Goal: Task Accomplishment & Management: Use online tool/utility

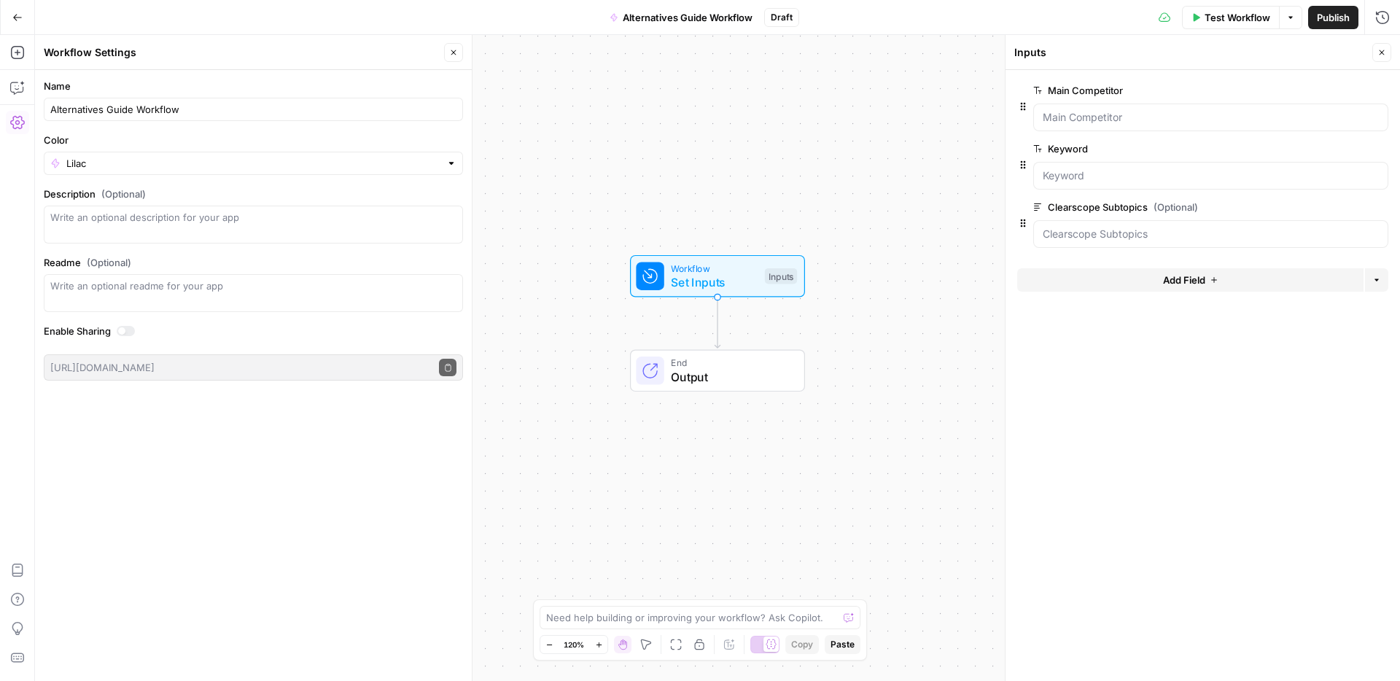
click at [18, 7] on button "Go Back" at bounding box center [17, 17] width 26 height 26
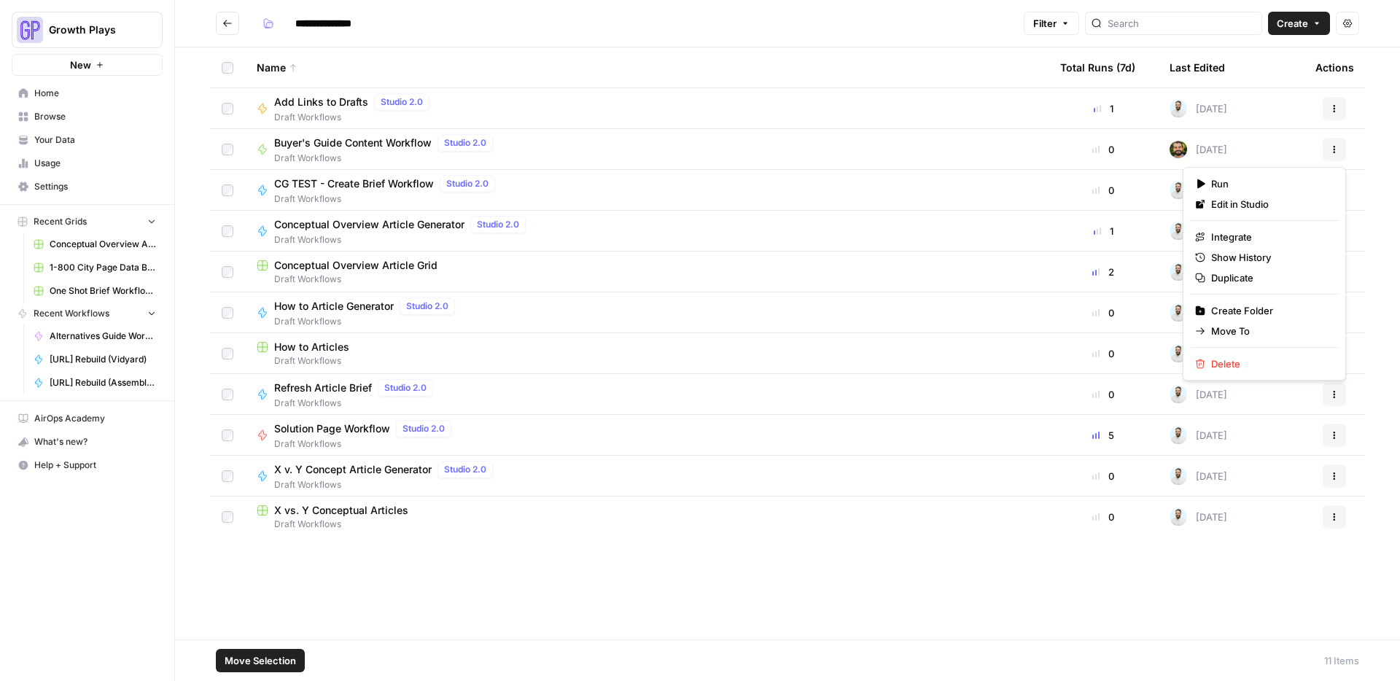
click at [1338, 143] on button "Actions" at bounding box center [1334, 149] width 23 height 23
click at [1222, 282] on span "Duplicate" at bounding box center [1269, 278] width 117 height 15
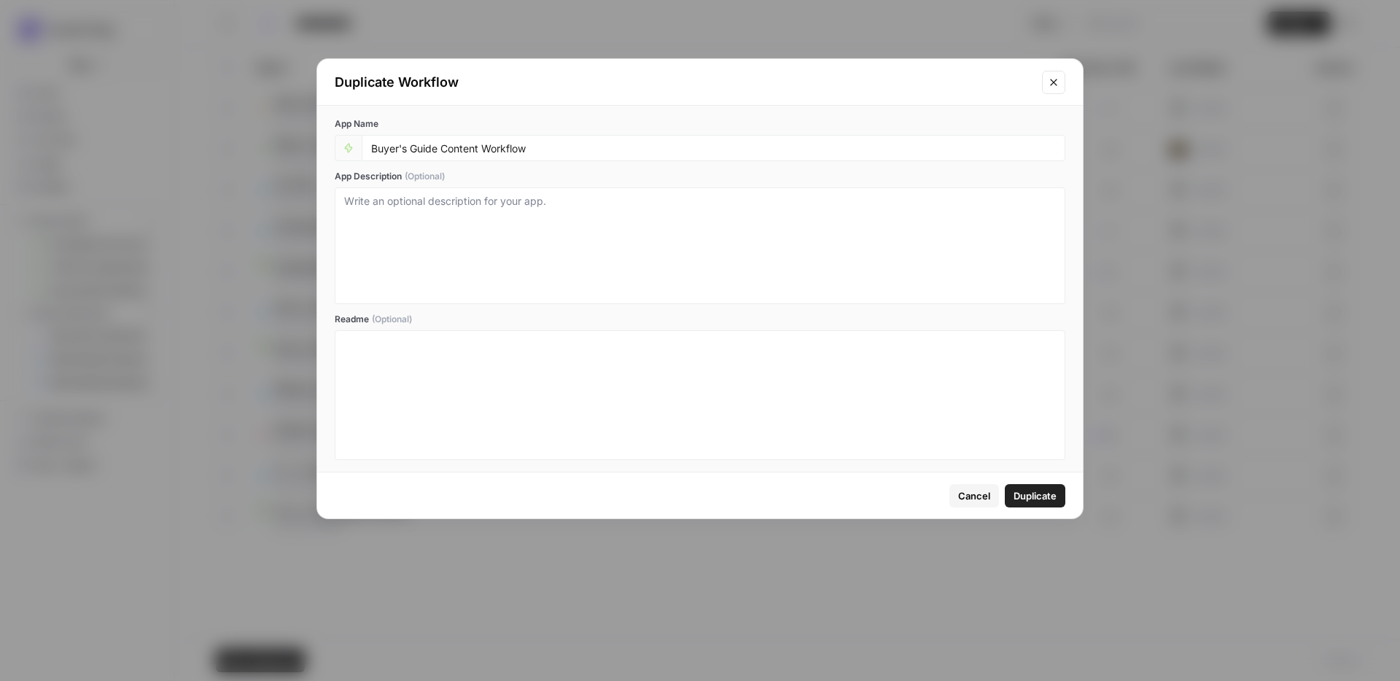
click at [1037, 486] on button "Duplicate" at bounding box center [1035, 495] width 61 height 23
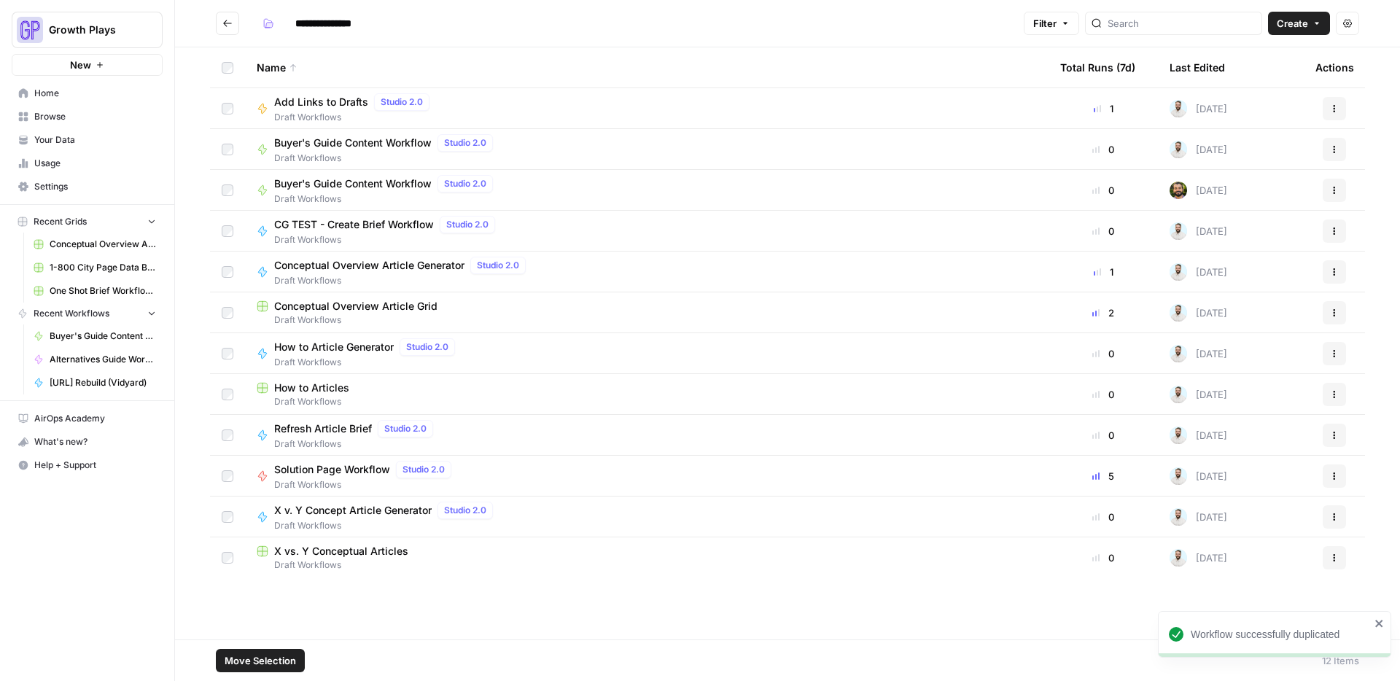
click at [373, 183] on span "Buyer's Guide Content Workflow" at bounding box center [353, 184] width 158 height 15
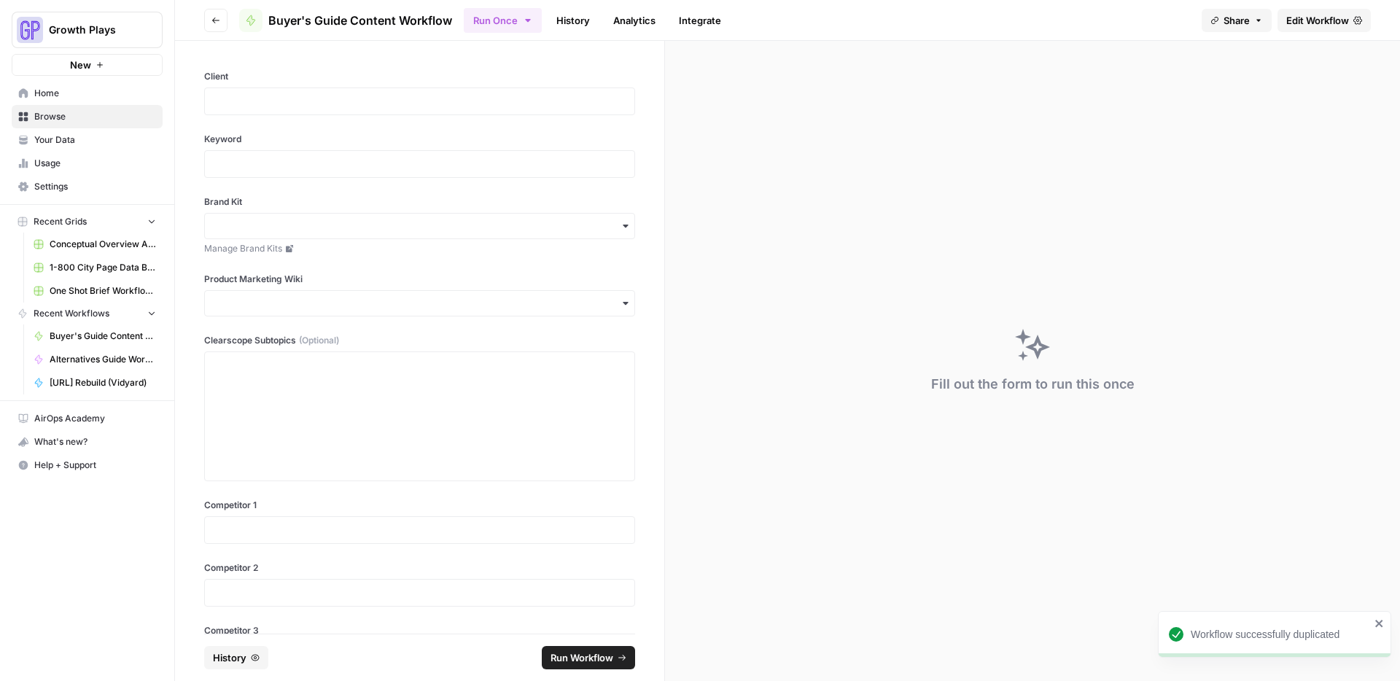
drag, startPoint x: 1255, startPoint y: 19, endPoint x: 1267, endPoint y: 18, distance: 11.8
click at [1255, 19] on icon "button" at bounding box center [1259, 20] width 9 height 9
click at [1292, 21] on span "Edit Workflow" at bounding box center [1318, 20] width 63 height 15
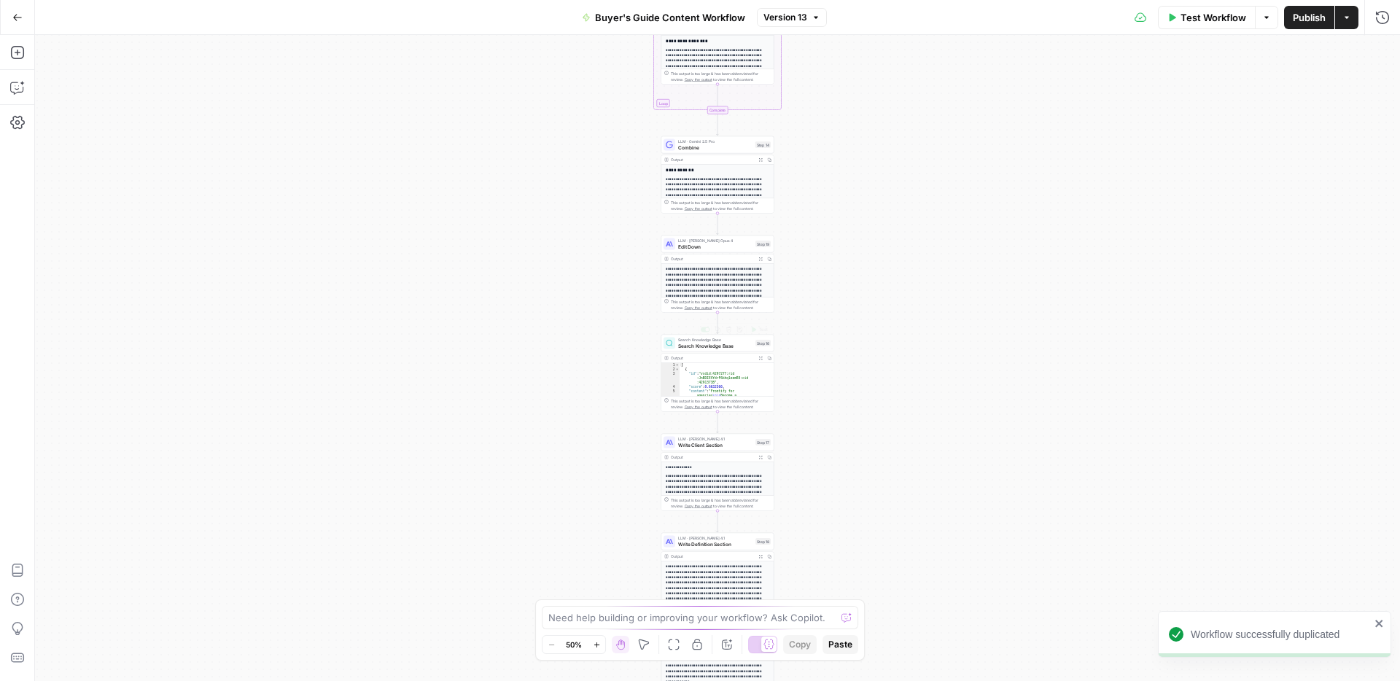
click at [711, 21] on span "Buyer's Guide Content Workflow" at bounding box center [670, 17] width 150 height 15
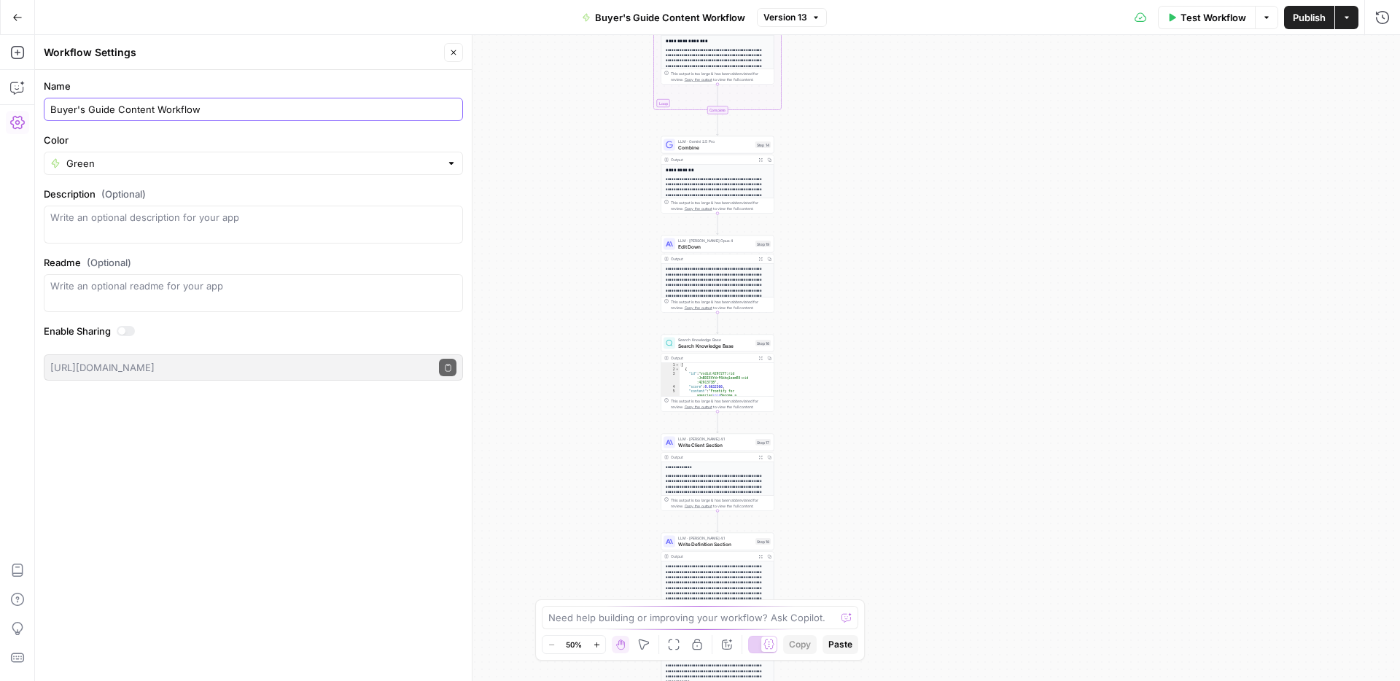
click at [230, 102] on input "Buyer's Guide Content Workflow" at bounding box center [253, 109] width 406 height 15
type input "Buyer's Guide Content Workflow - 1-800 variation"
click at [243, 50] on div "Workflow Settings" at bounding box center [242, 52] width 396 height 15
click at [17, 15] on icon "button" at bounding box center [17, 17] width 10 height 10
